Goal: Check status

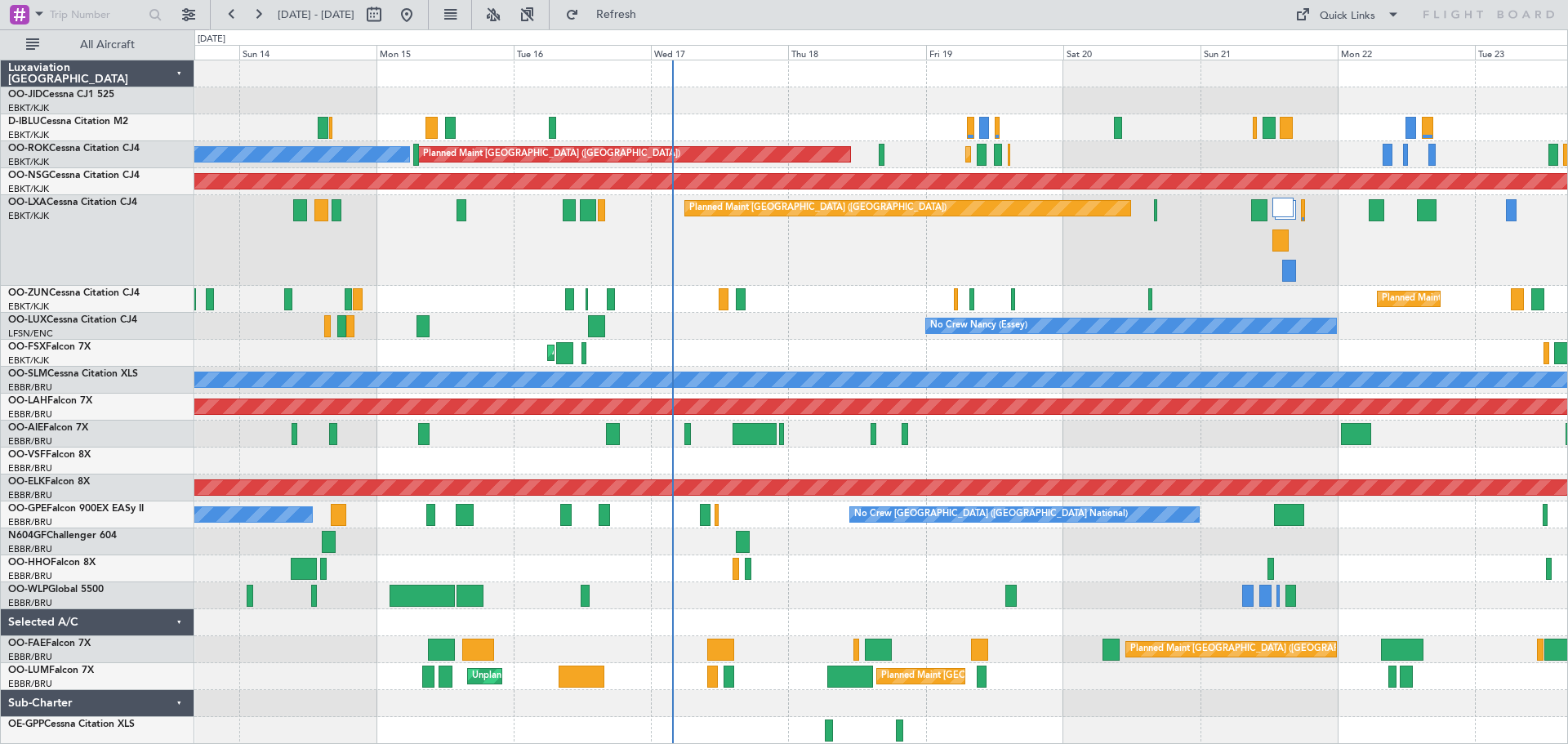
click at [852, 279] on div "Planned Maint [GEOGRAPHIC_DATA] ([GEOGRAPHIC_DATA]) Planned Maint [GEOGRAPHIC_D…" at bounding box center [881, 240] width 1373 height 90
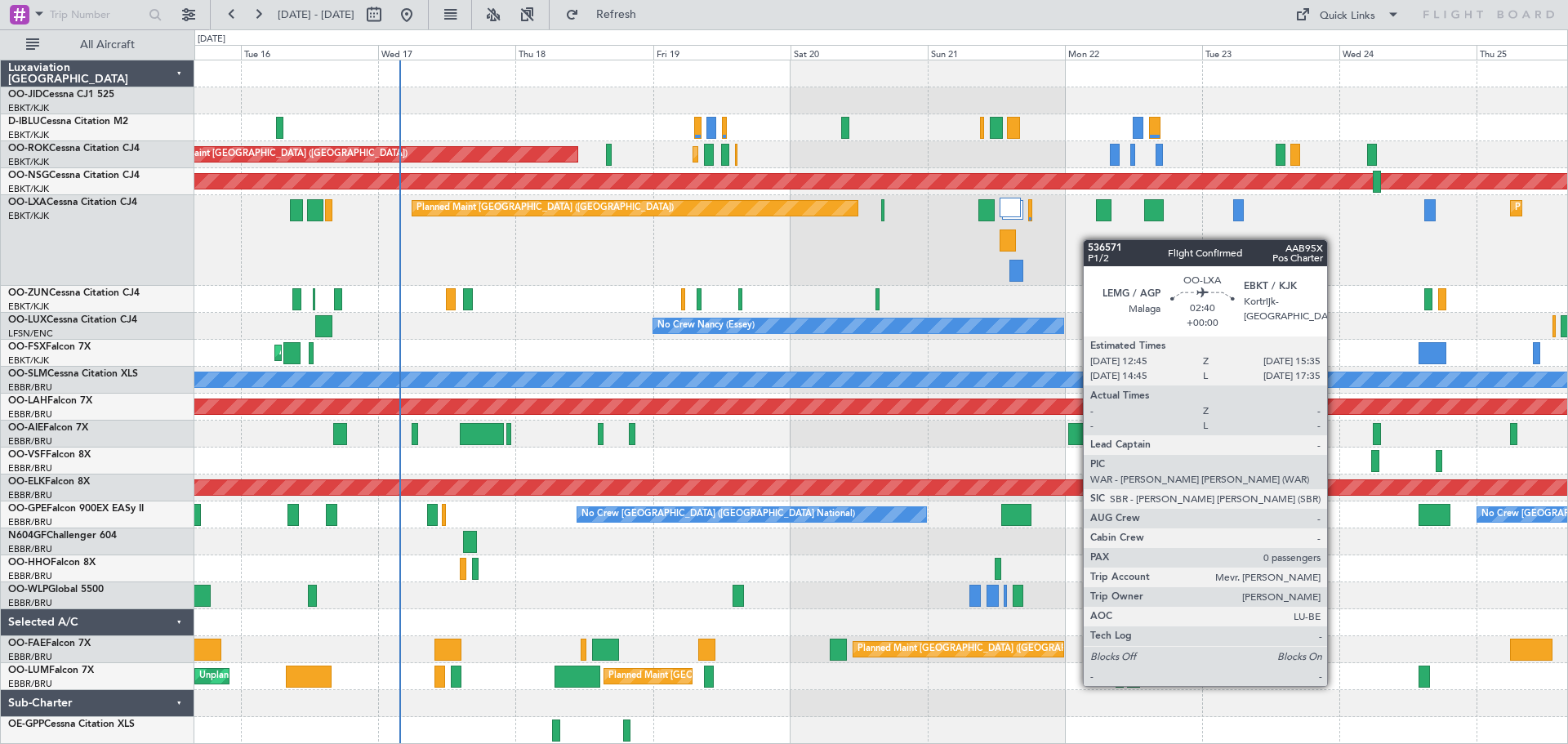
click at [997, 221] on div "Planned Maint [GEOGRAPHIC_DATA] ([GEOGRAPHIC_DATA]) Planned Maint [GEOGRAPHIC_D…" at bounding box center [881, 240] width 1373 height 90
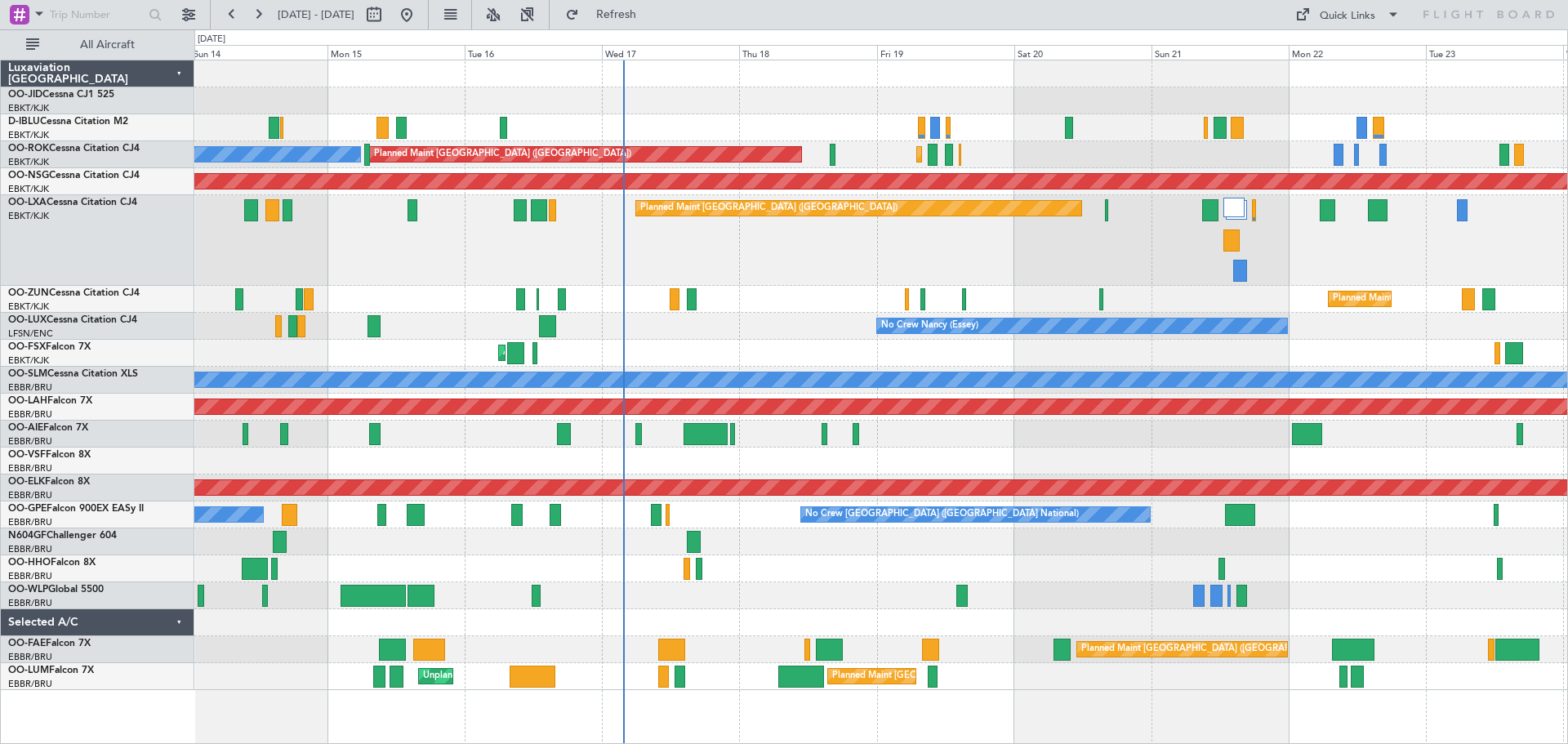
click at [1379, 322] on div "A/C Unavailable [GEOGRAPHIC_DATA] ([GEOGRAPHIC_DATA] National) No Crew [GEOGRAP…" at bounding box center [881, 375] width 1373 height 629
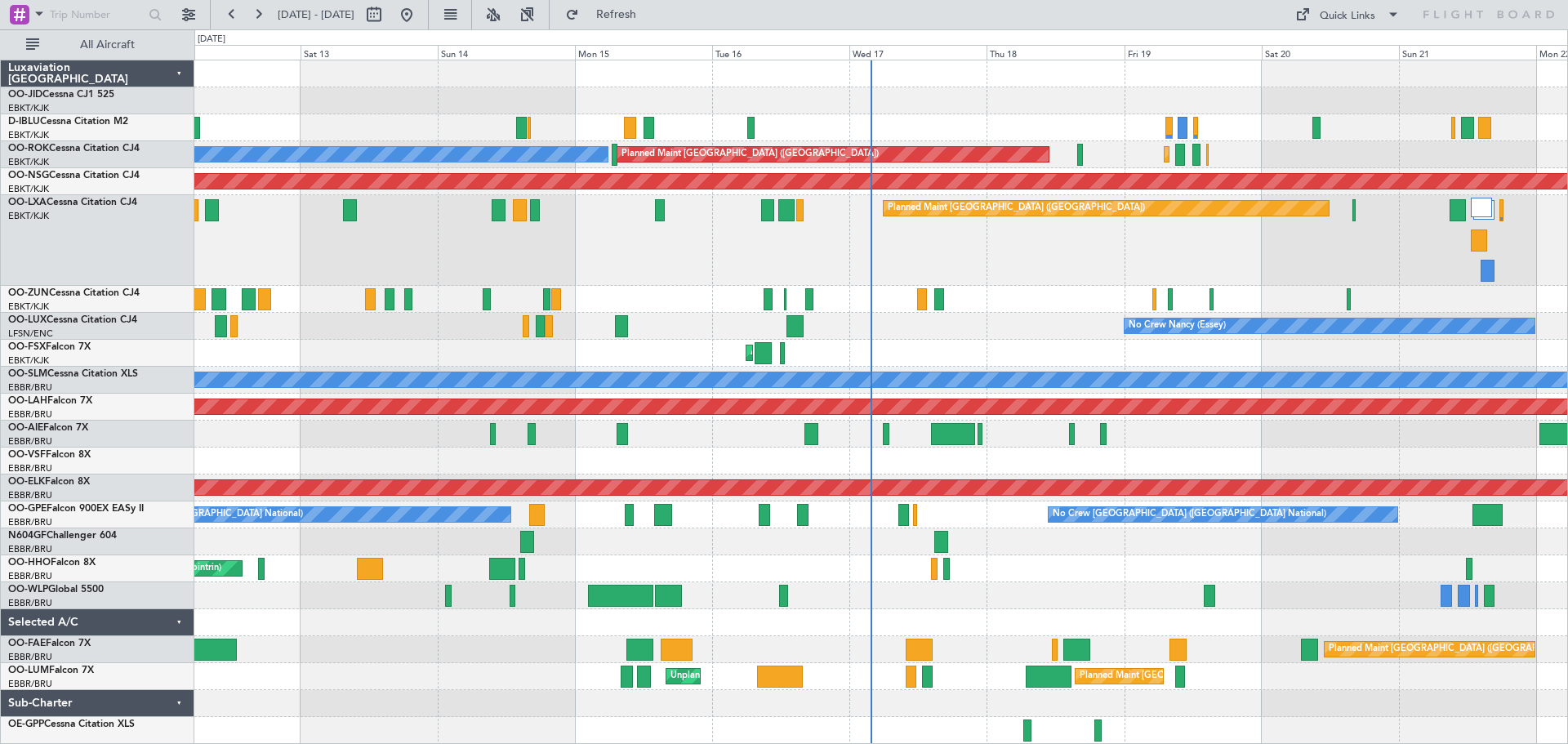
click at [987, 283] on div "Planned Maint [GEOGRAPHIC_DATA] ([GEOGRAPHIC_DATA]) Planned Maint [GEOGRAPHIC_D…" at bounding box center [881, 240] width 1373 height 90
